Goal: Information Seeking & Learning: Find specific fact

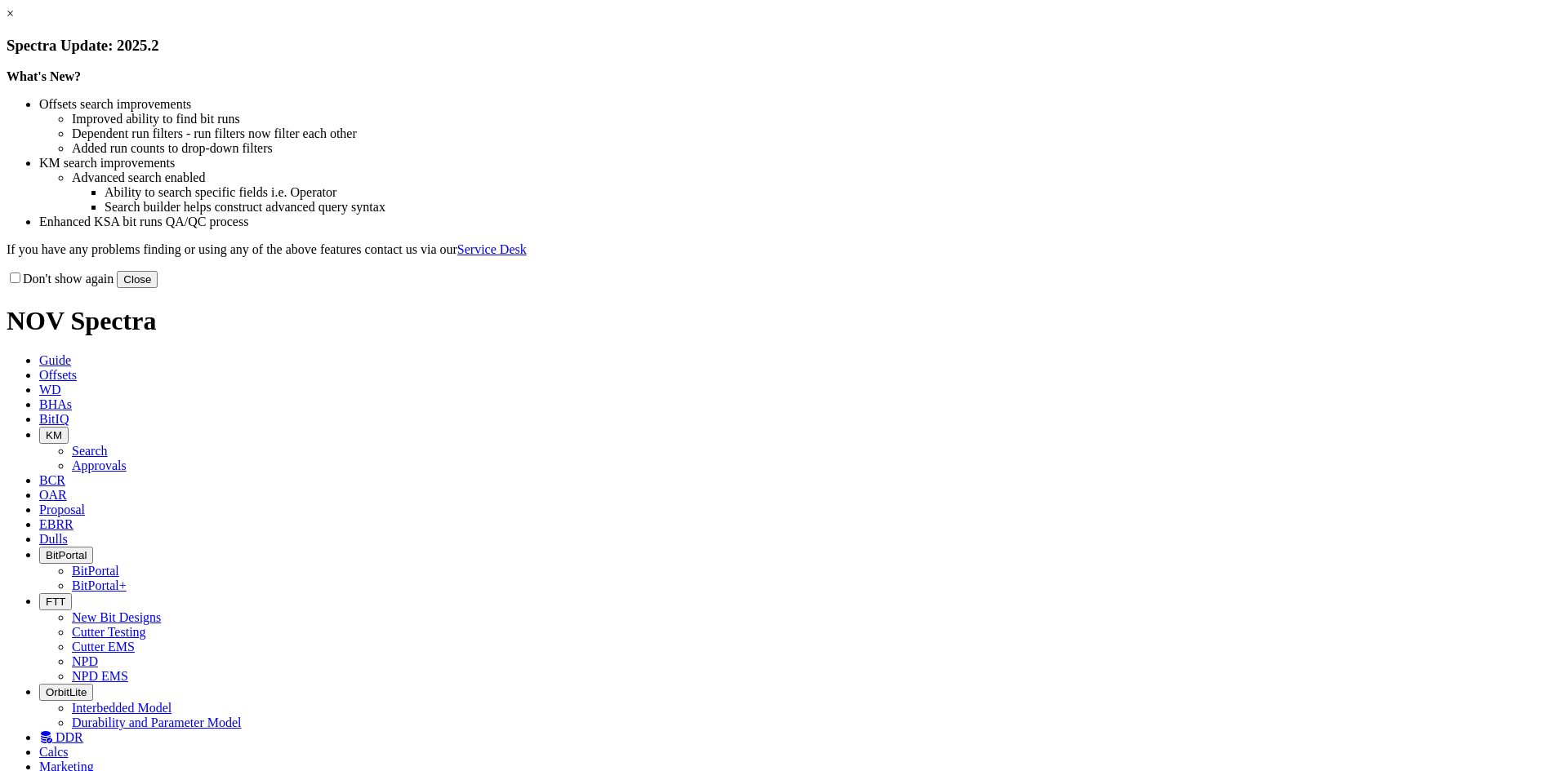
click at [158, 288] on button "Close" at bounding box center [137, 280] width 40 height 17
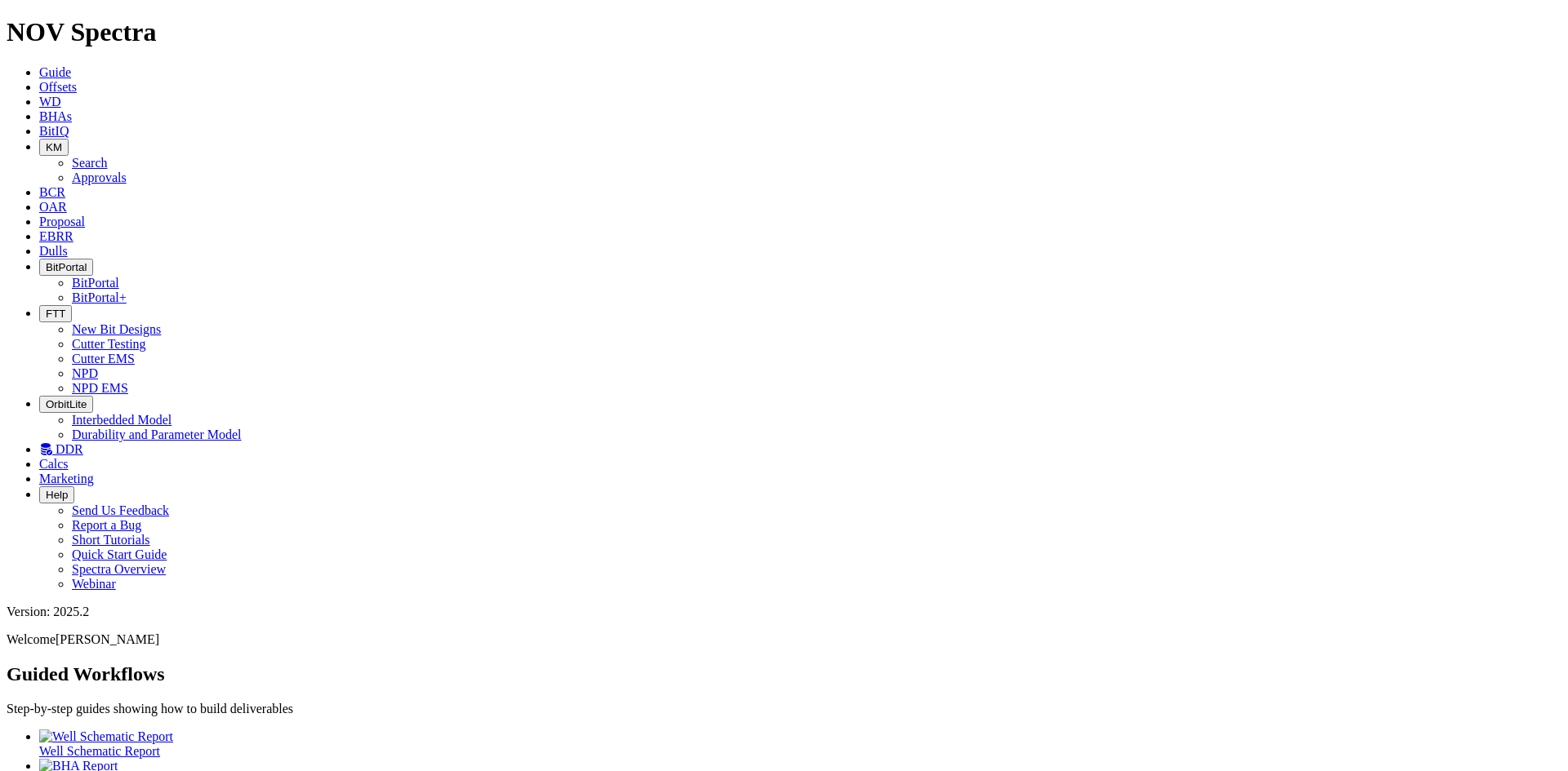
click at [40, 80] on icon at bounding box center [40, 87] width 0 height 14
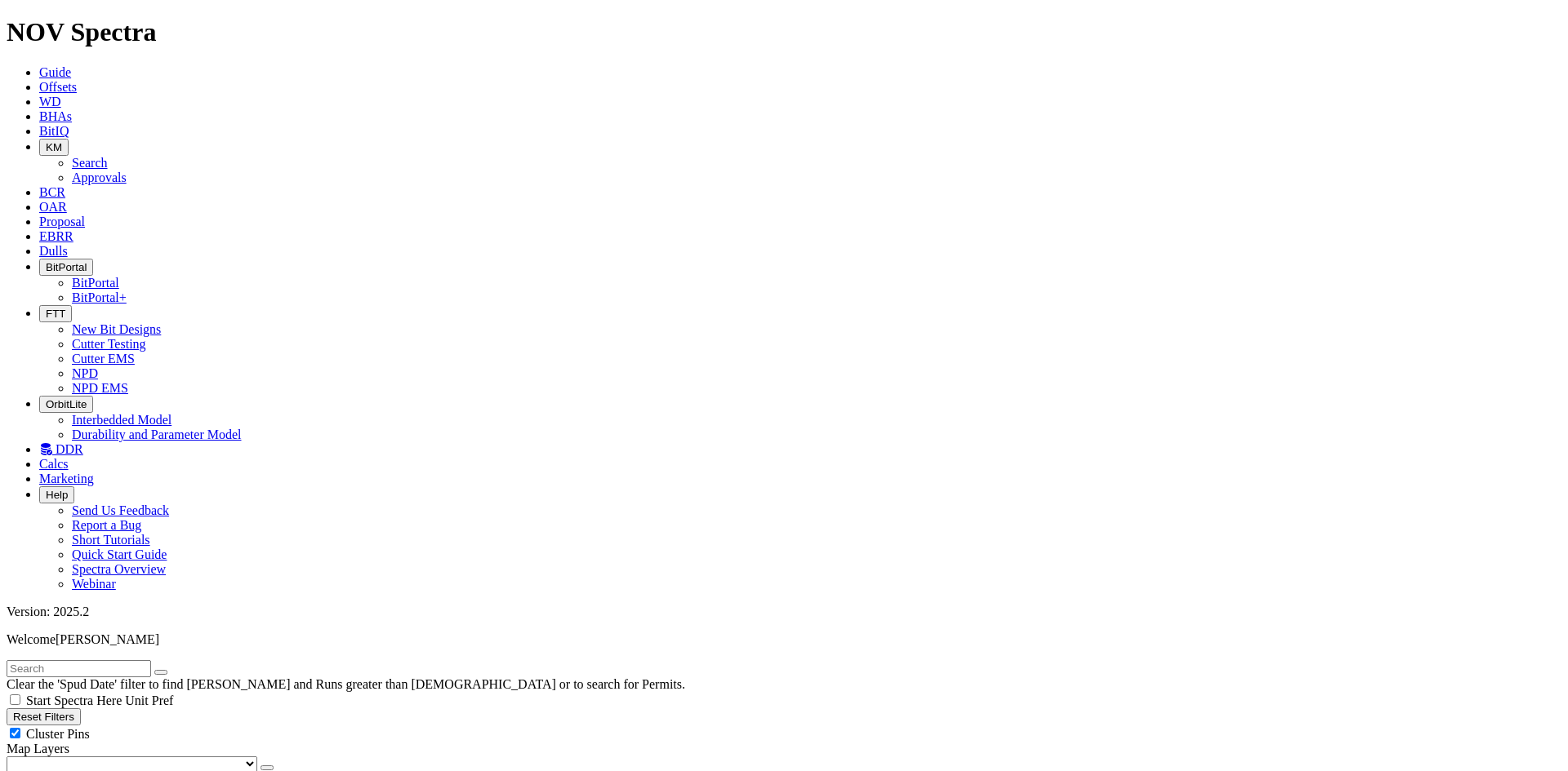
click at [107, 661] on input "text" at bounding box center [78, 669] width 144 height 17
type input "a304330"
radio input "true"
radio input "false"
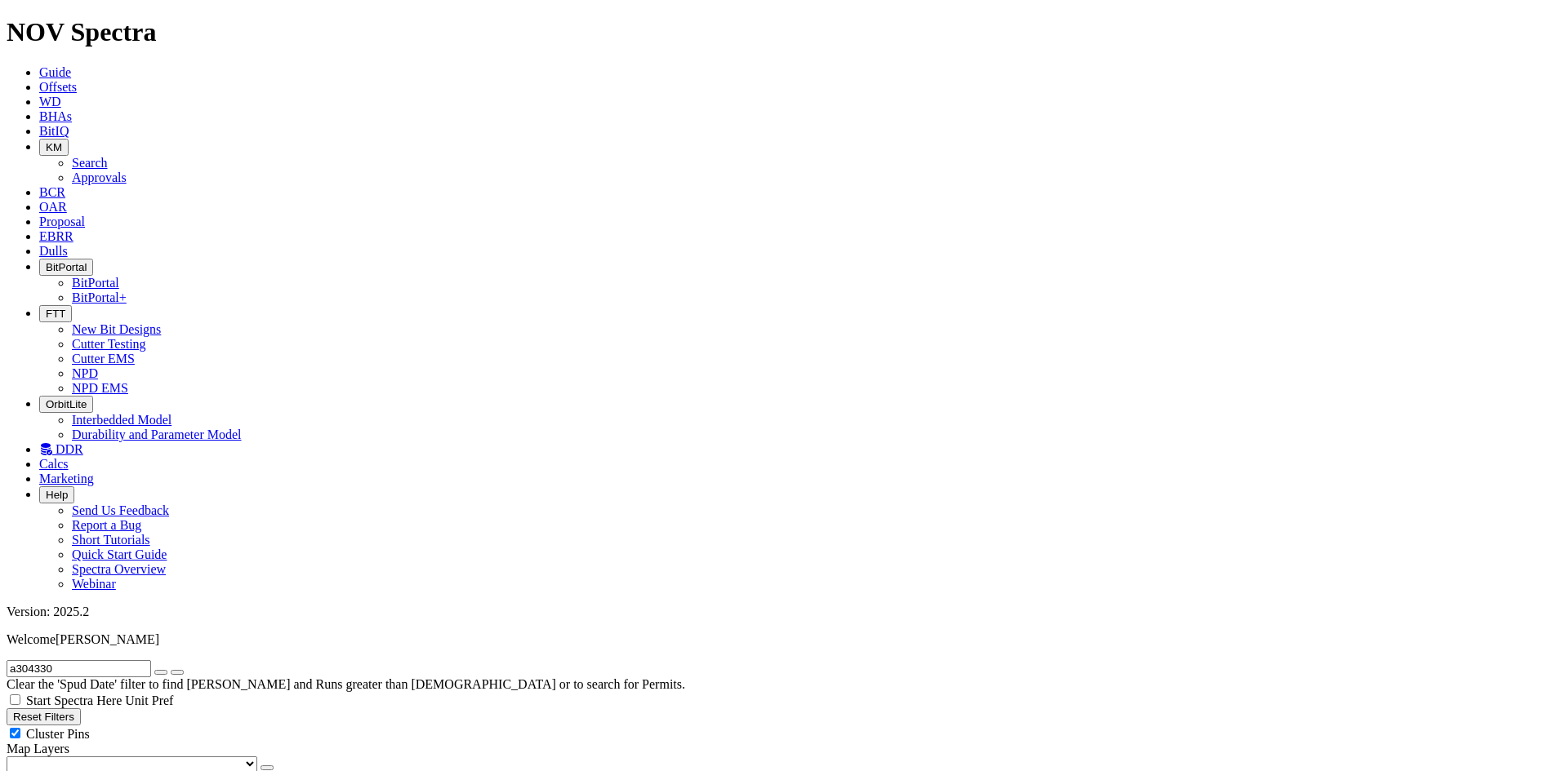
click at [167, 670] on button "button" at bounding box center [161, 673] width 13 height 5
radio input "false"
radio input "true"
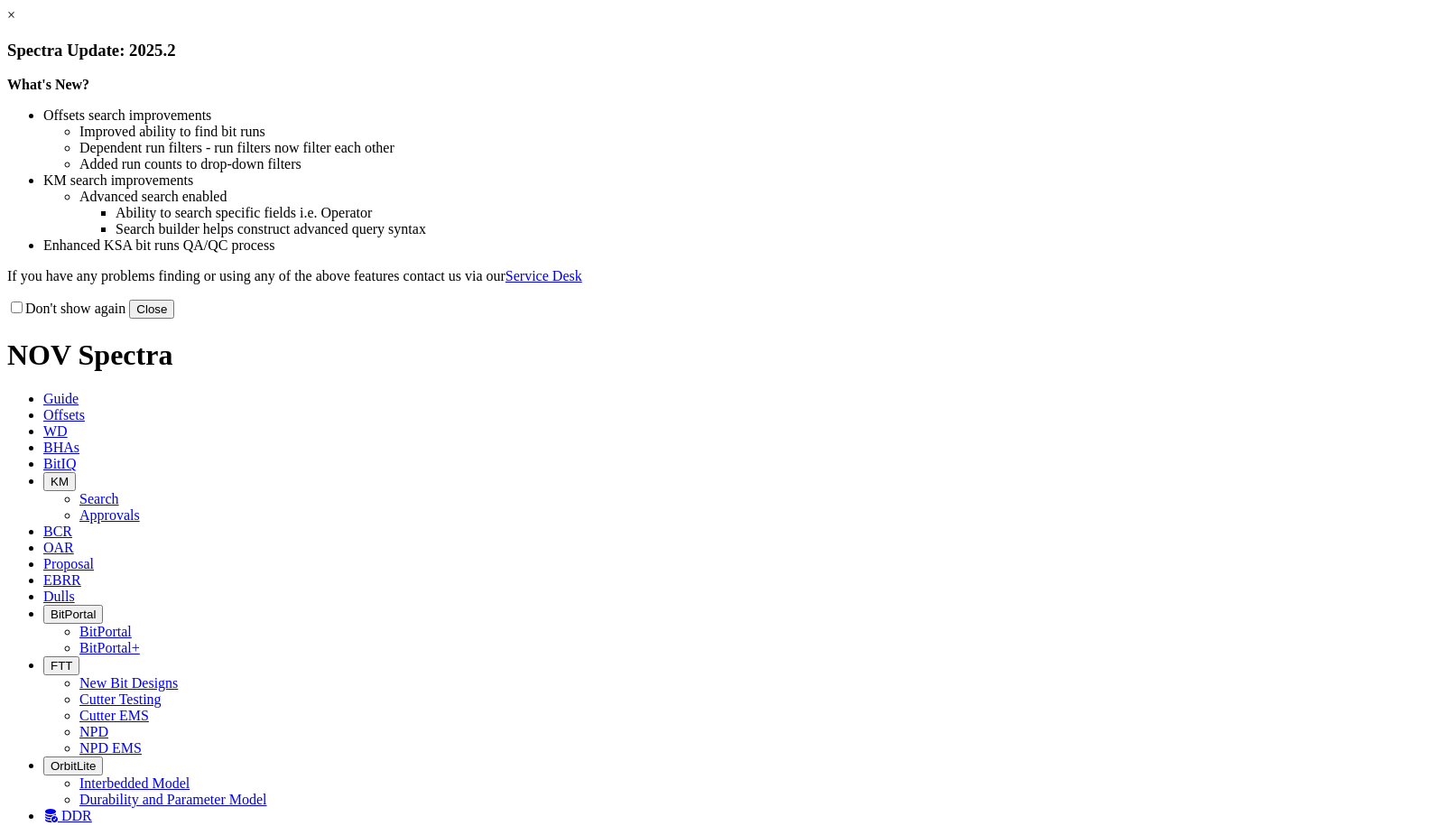
click at [1079, 318] on div "Don't show again Close" at bounding box center [728, 309] width 1441 height 20
click at [174, 318] on button "Close" at bounding box center [151, 309] width 45 height 19
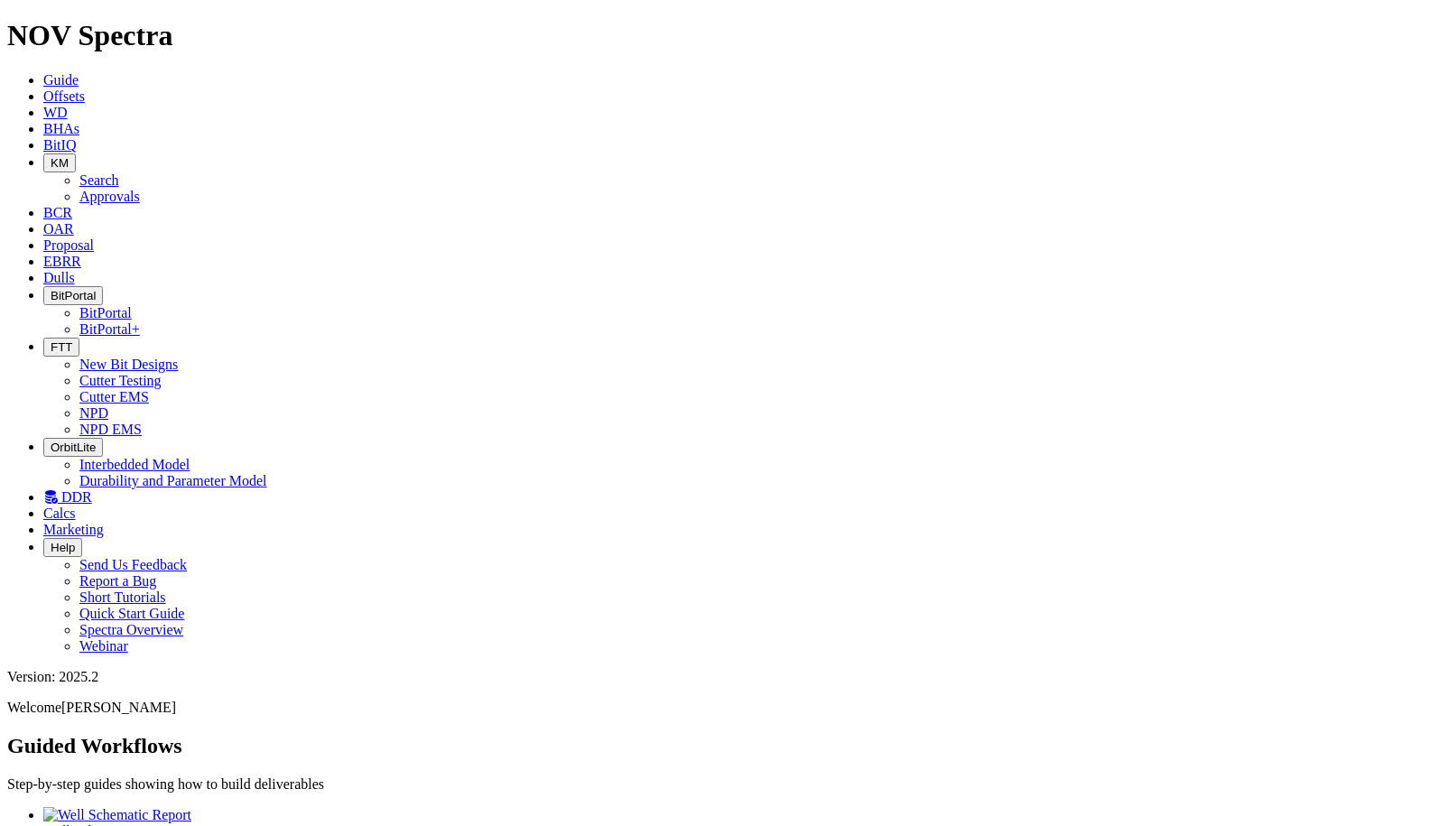
click at [44, 88] on icon at bounding box center [44, 96] width 0 height 15
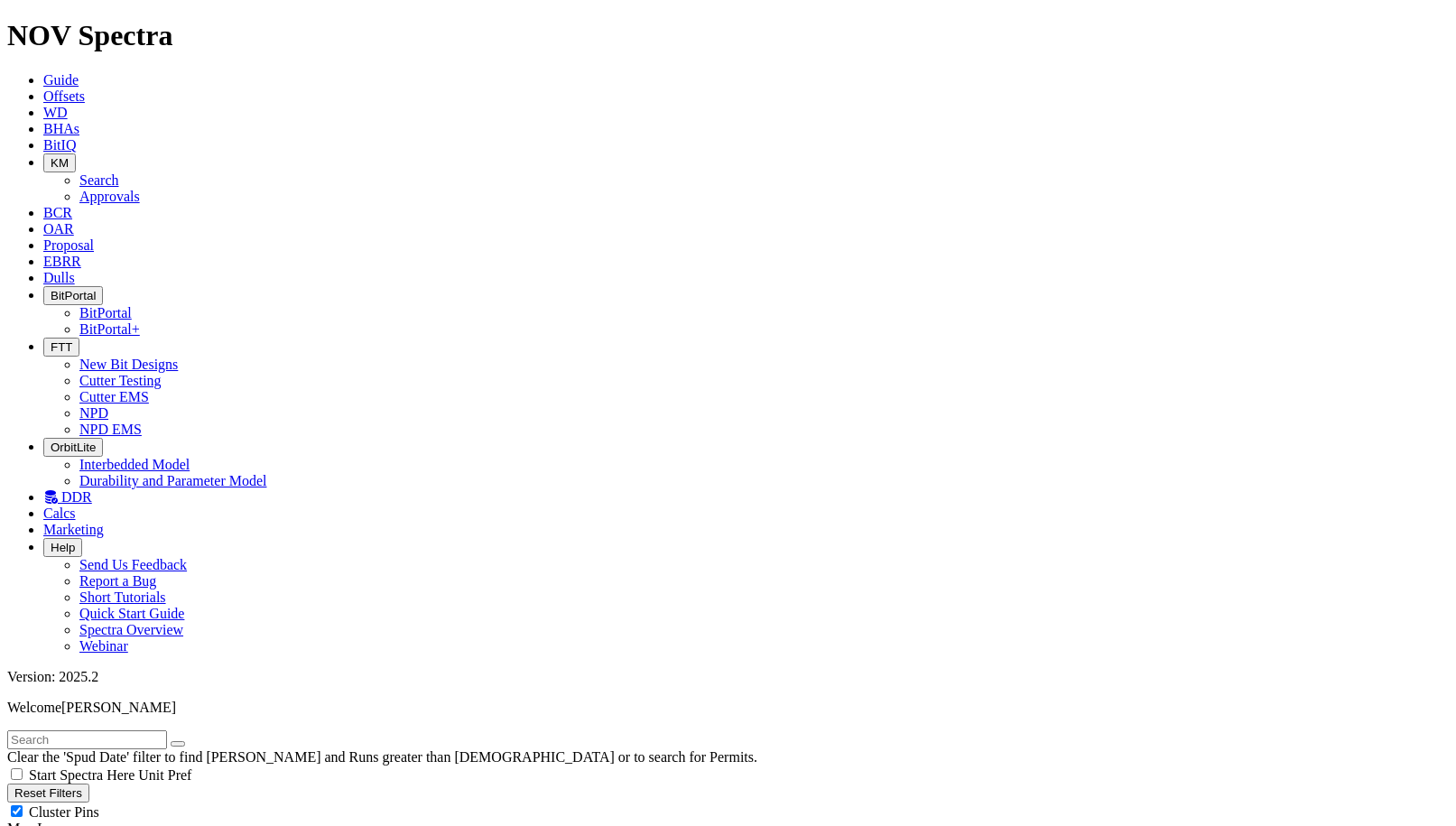
click at [87, 730] on input "text" at bounding box center [87, 739] width 160 height 19
type input "a309364"
radio input "true"
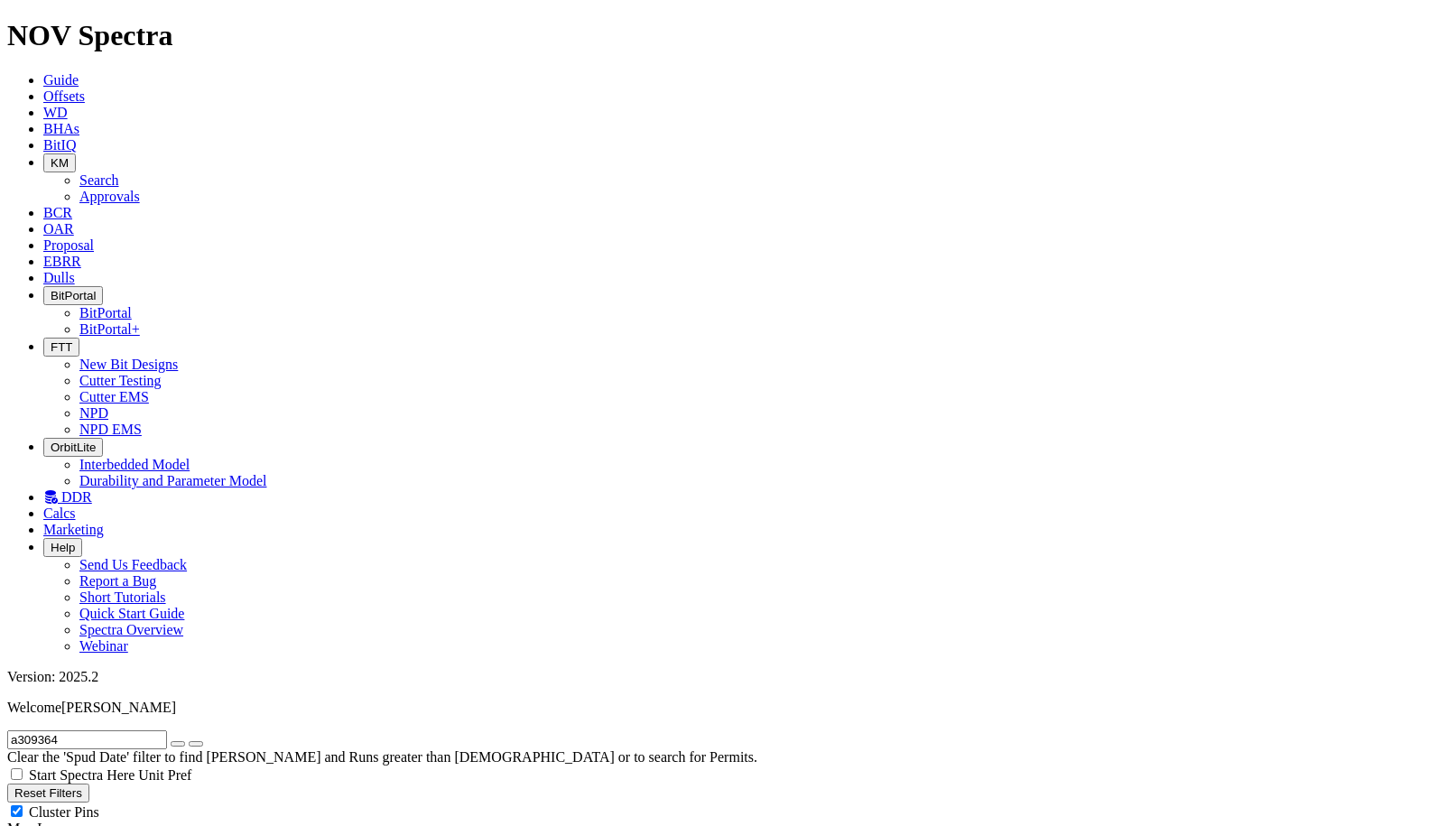
radio input "false"
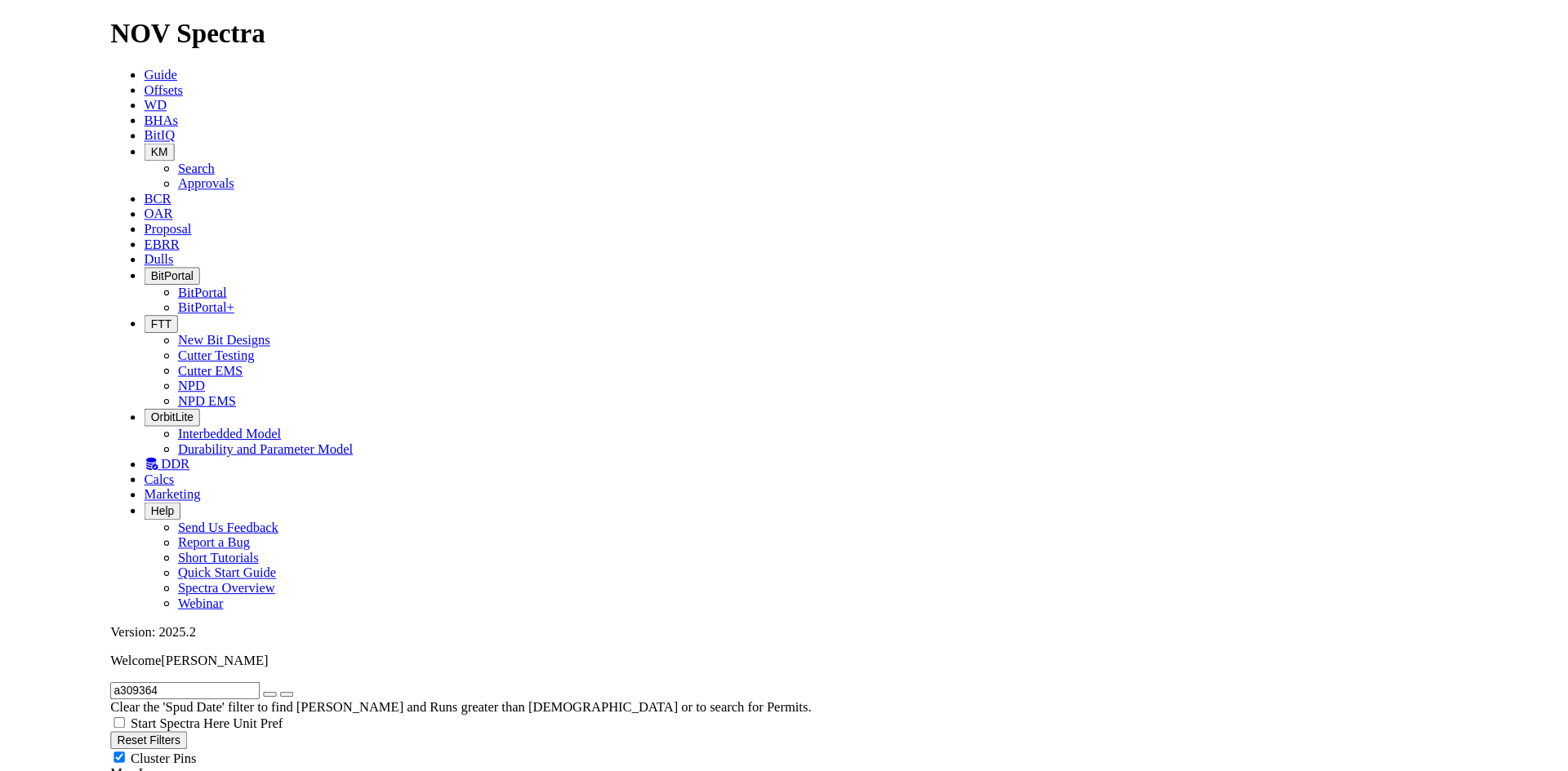
scroll to position [245, 0]
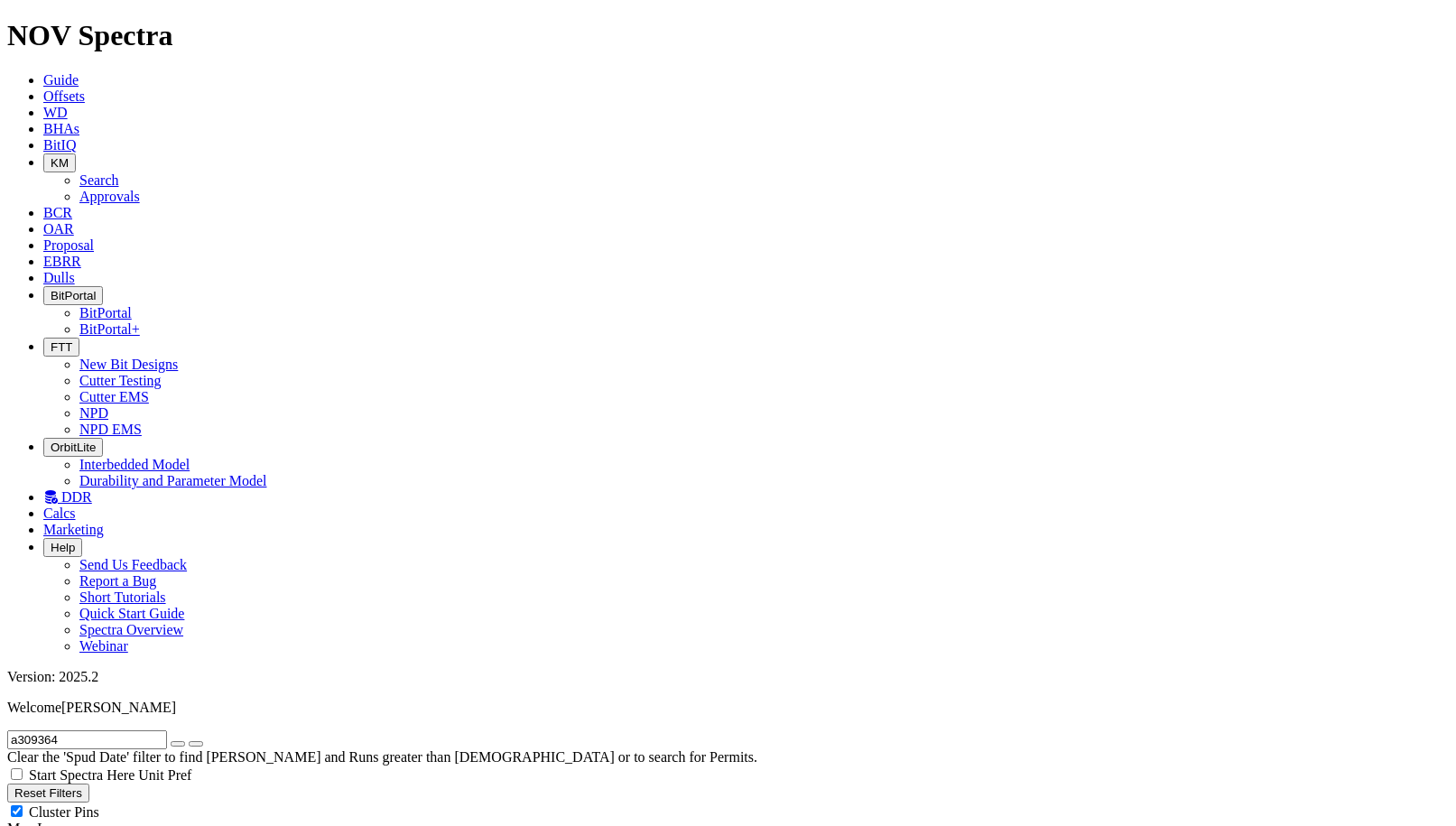
click at [72, 205] on span "BCR" at bounding box center [58, 212] width 29 height 15
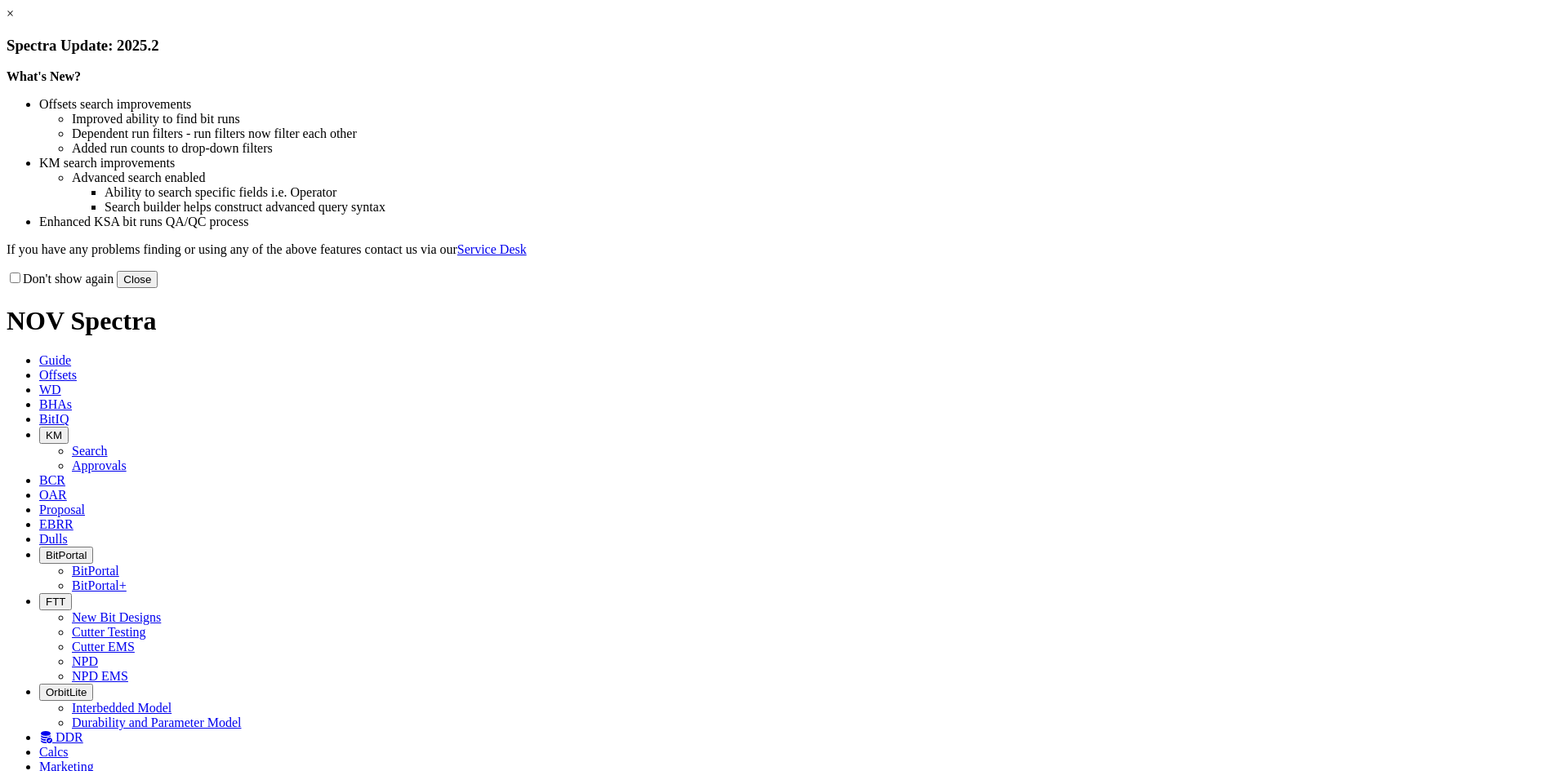
click at [158, 288] on button "Close" at bounding box center [137, 280] width 40 height 17
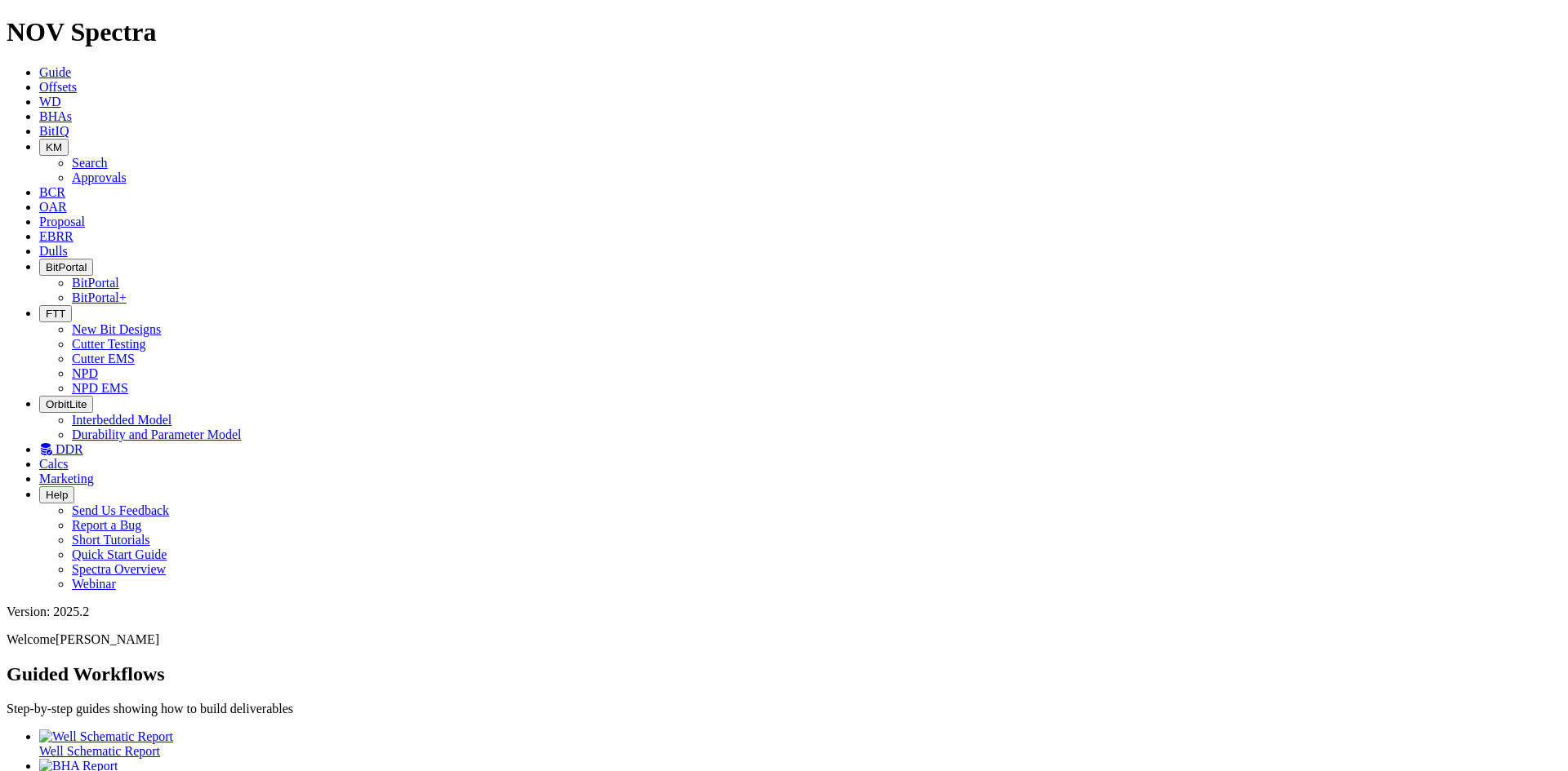
click at [40, 80] on icon at bounding box center [40, 87] width 0 height 14
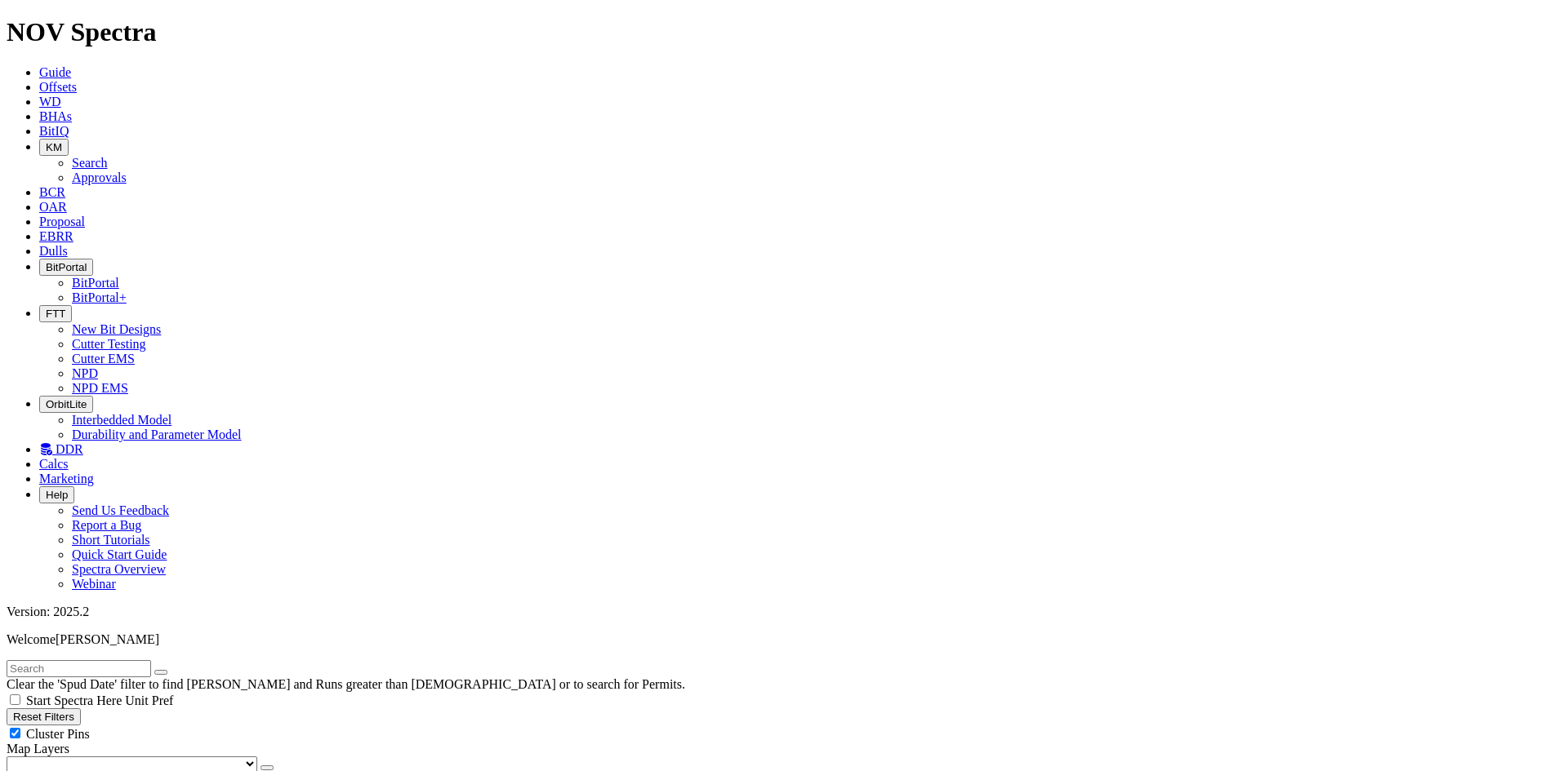
click at [65, 186] on link "BCR" at bounding box center [53, 192] width 26 height 14
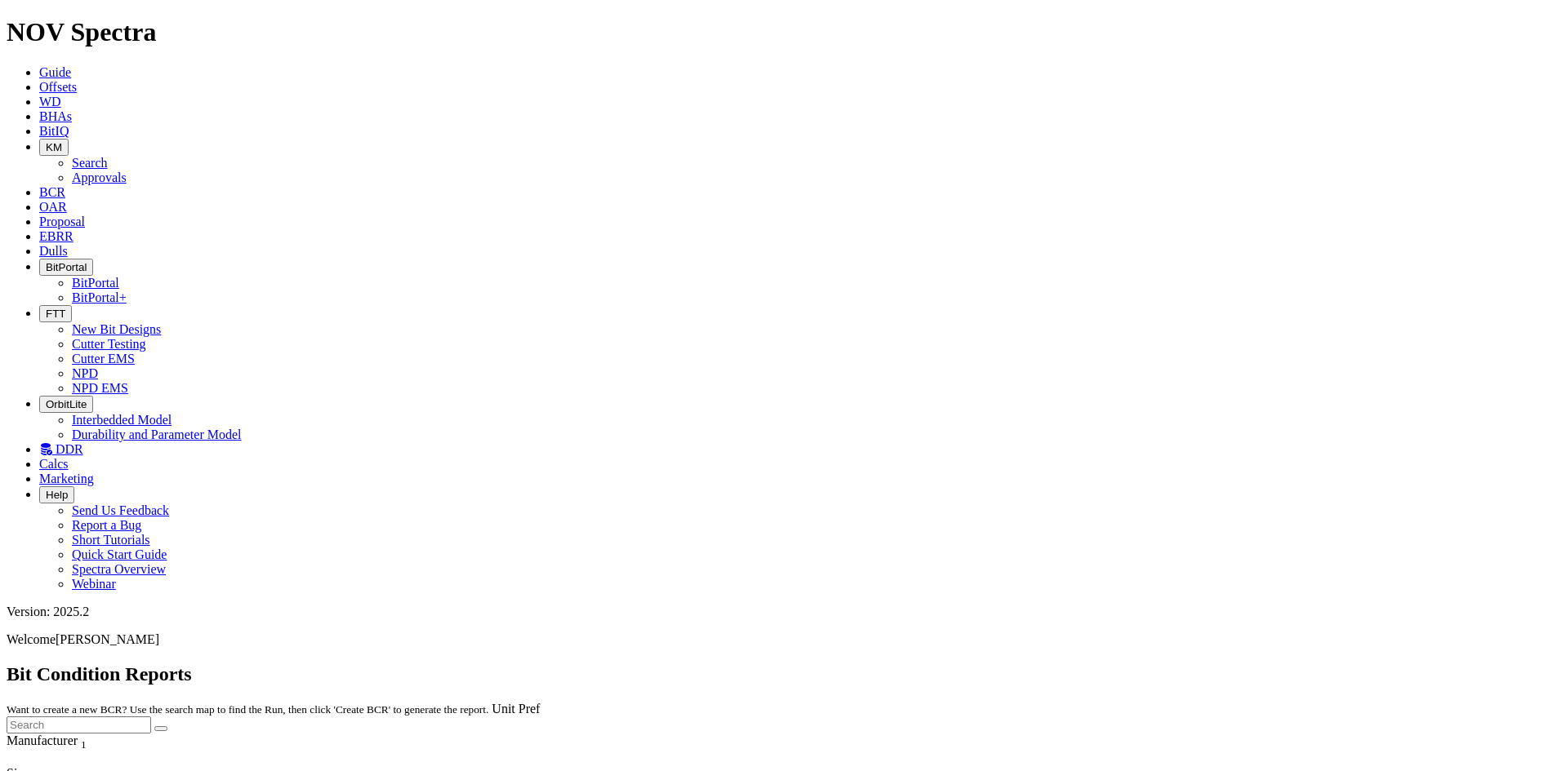
click at [151, 717] on input "text" at bounding box center [78, 725] width 144 height 17
type input "oxy"
click at [154, 726] on button "submit" at bounding box center [161, 729] width 13 height 5
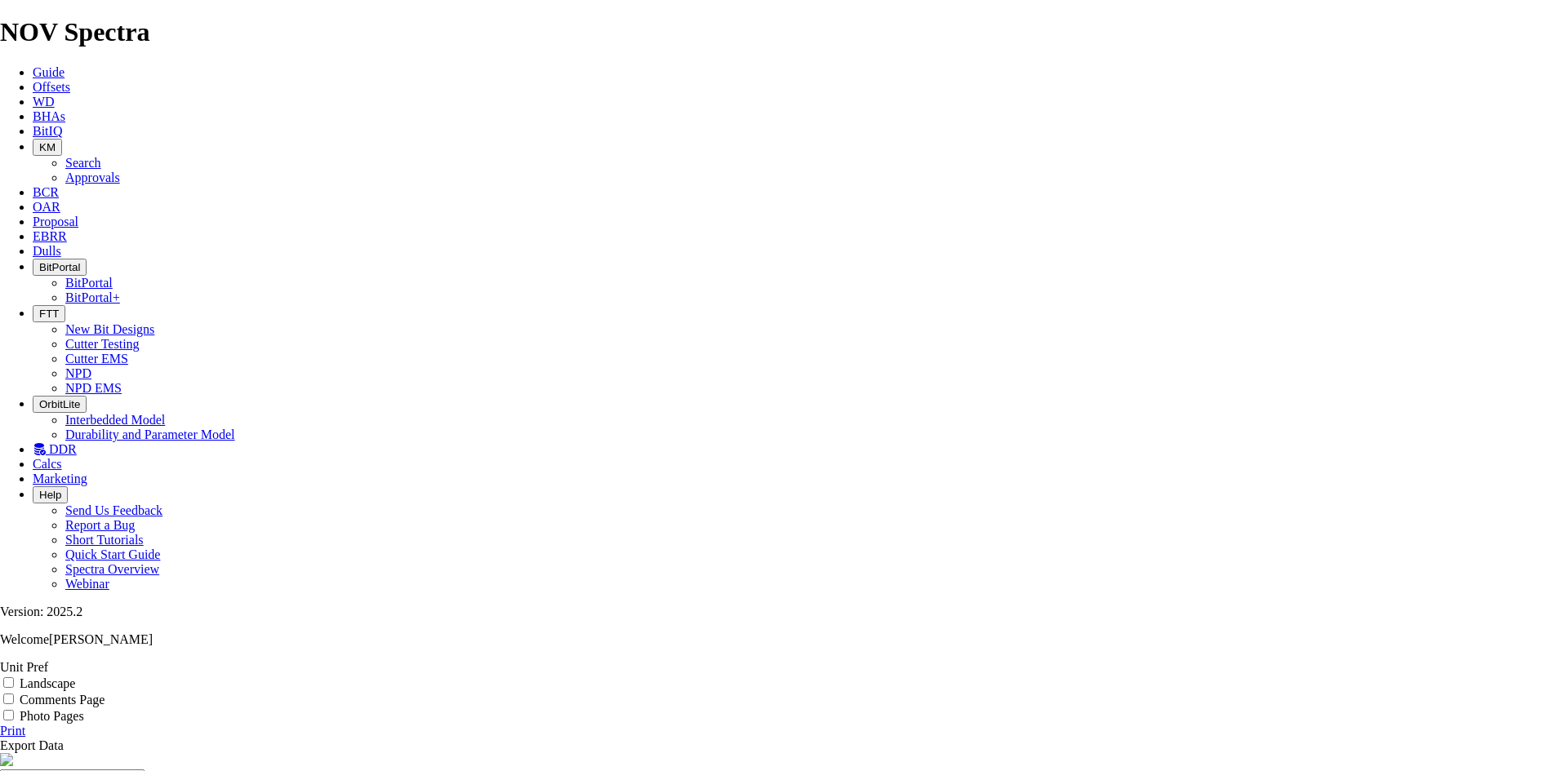
click at [64, 739] on link "Export Data" at bounding box center [31, 745] width 64 height 14
